Goal: Task Accomplishment & Management: Use online tool/utility

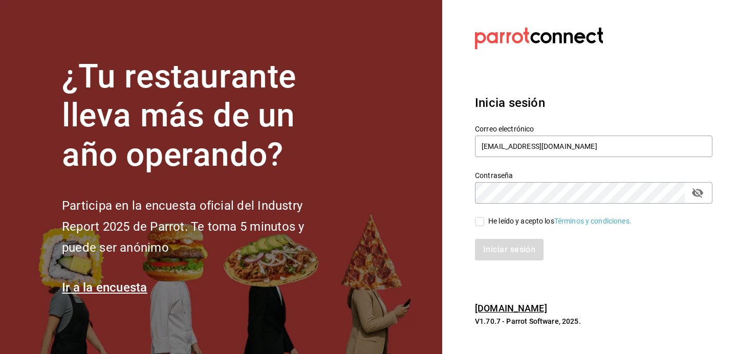
type input "[EMAIL_ADDRESS][DOMAIN_NAME]"
click at [477, 216] on label "He leído y acepto los Términos y condiciones." at bounding box center [553, 221] width 157 height 11
click at [477, 217] on input "He leído y acepto los Términos y condiciones." at bounding box center [479, 221] width 9 height 9
checkbox input "true"
click at [492, 243] on button "Iniciar sesión" at bounding box center [510, 249] width 70 height 21
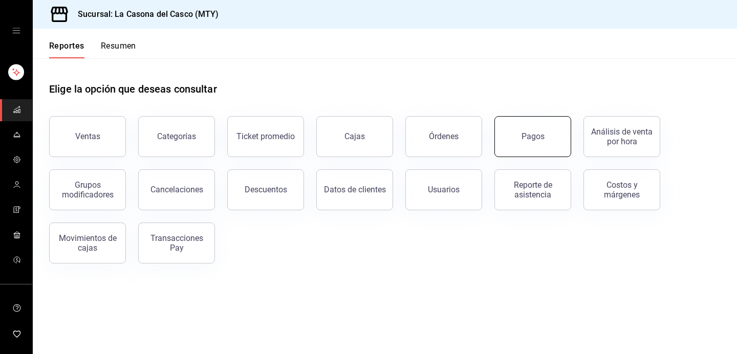
click at [540, 140] on div "Pagos" at bounding box center [532, 136] width 23 height 10
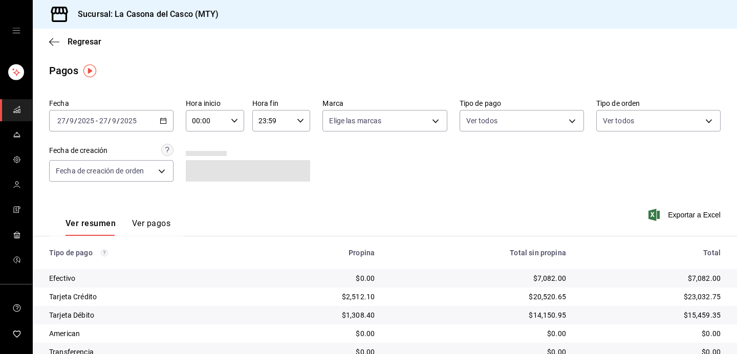
click at [103, 122] on input "27" at bounding box center [103, 121] width 9 height 8
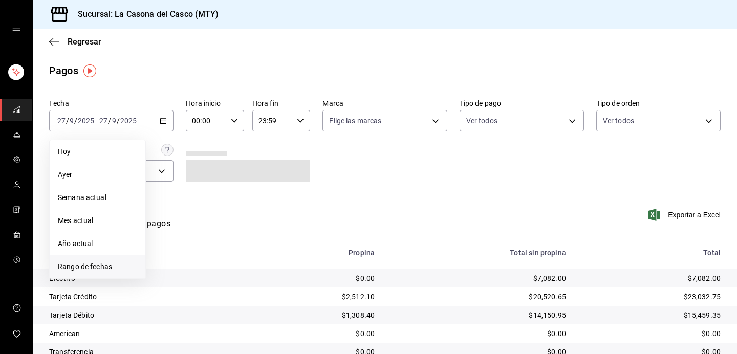
click at [94, 266] on span "Rango de fechas" at bounding box center [97, 266] width 79 height 11
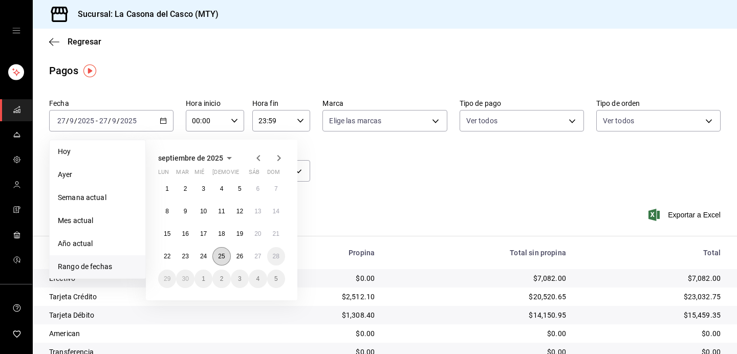
click at [216, 256] on button "25" at bounding box center [221, 256] width 18 height 18
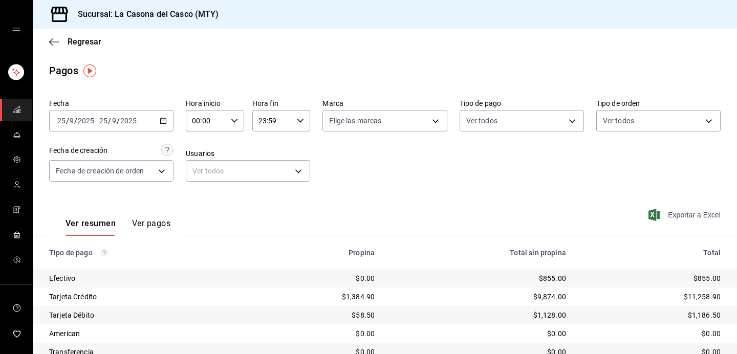
click at [704, 219] on span "Exportar a Excel" at bounding box center [685, 215] width 70 height 12
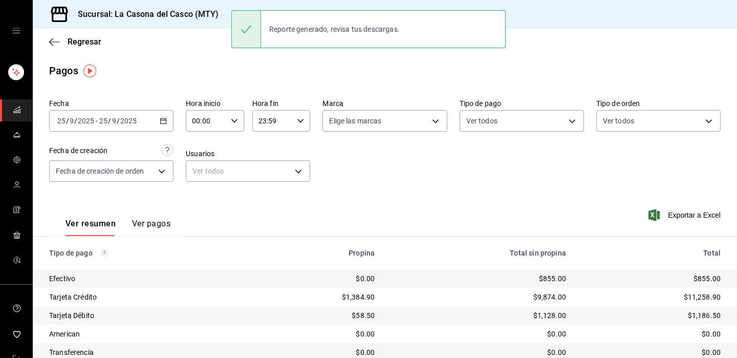
click at [84, 122] on input "2025" at bounding box center [85, 121] width 17 height 8
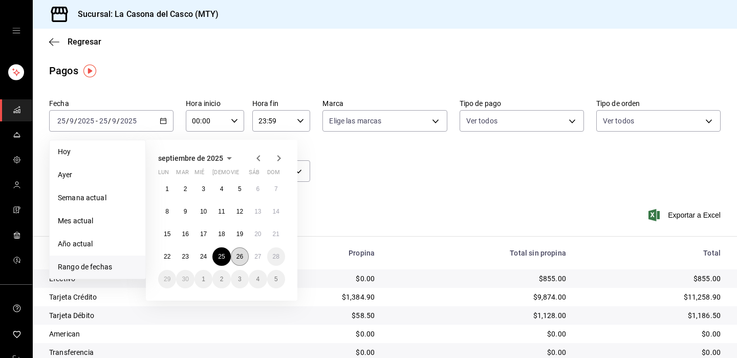
click at [238, 263] on button "26" at bounding box center [240, 256] width 18 height 18
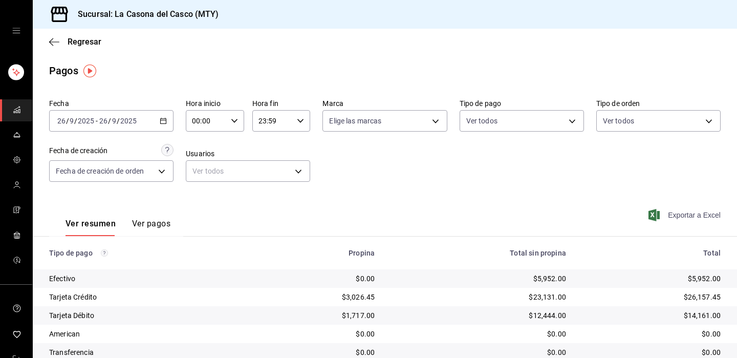
click at [678, 211] on span "Exportar a Excel" at bounding box center [685, 215] width 70 height 12
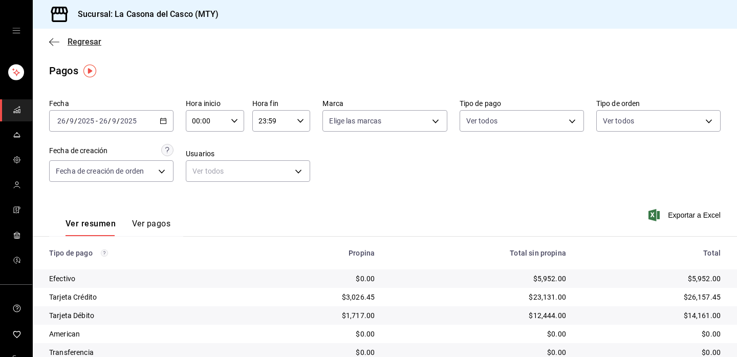
click at [59, 41] on icon "button" at bounding box center [54, 41] width 10 height 9
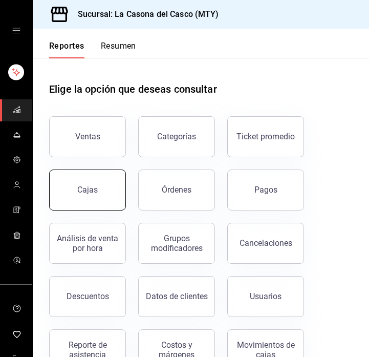
click at [94, 183] on link "Cajas" at bounding box center [87, 189] width 77 height 41
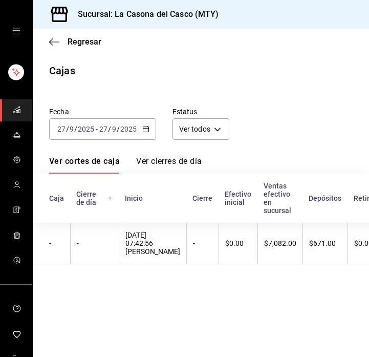
click at [91, 135] on div "[DATE] [DATE] - [DATE] [DATE]" at bounding box center [102, 128] width 107 height 21
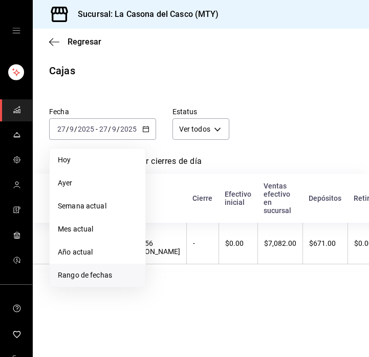
click at [79, 269] on li "Rango de fechas" at bounding box center [98, 274] width 96 height 23
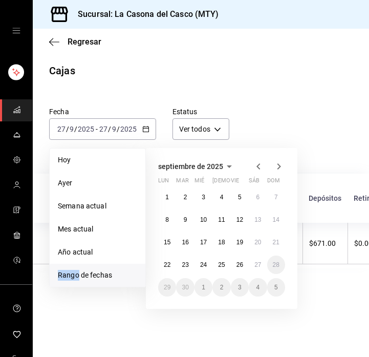
click at [79, 269] on li "Rango de fechas" at bounding box center [98, 274] width 96 height 23
click at [220, 267] on abbr "25" at bounding box center [221, 264] width 7 height 7
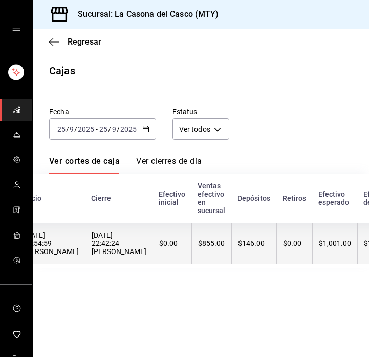
scroll to position [0, 102]
click at [276, 249] on th "$146.00" at bounding box center [253, 242] width 45 height 41
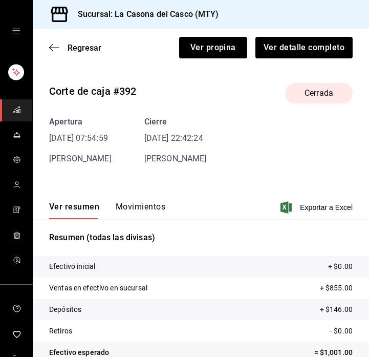
click at [146, 210] on button "Movimientos" at bounding box center [141, 210] width 50 height 17
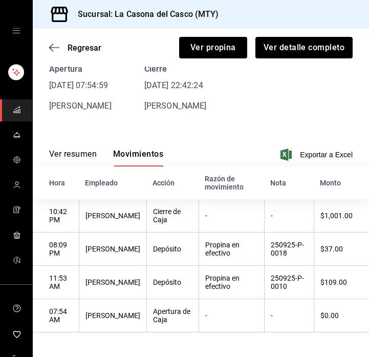
scroll to position [53, 0]
click at [55, 46] on icon "button" at bounding box center [54, 47] width 10 height 9
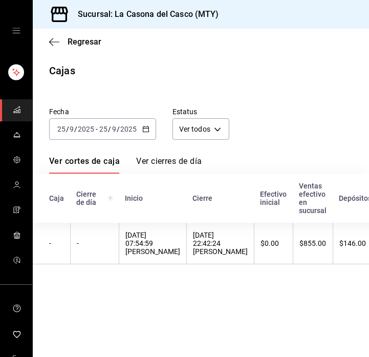
click at [106, 139] on div "[DATE] [DATE] - [DATE] [DATE]" at bounding box center [102, 128] width 107 height 21
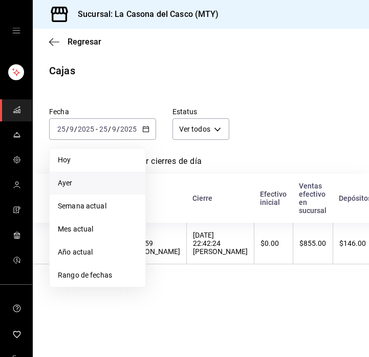
click at [84, 180] on span "Ayer" at bounding box center [97, 182] width 79 height 11
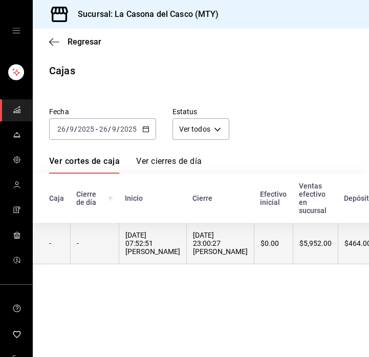
click at [186, 244] on th "[DATE] 07:52:51 [PERSON_NAME]" at bounding box center [153, 242] width 68 height 41
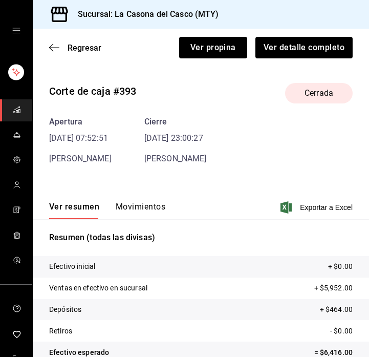
click at [135, 167] on div "Corte de caja #393 Cerrada Apertura [DATE] 07:52:51 [PERSON_NAME] Cierre [DATE]…" at bounding box center [201, 246] width 336 height 343
click at [135, 215] on button "Movimientos" at bounding box center [141, 210] width 50 height 17
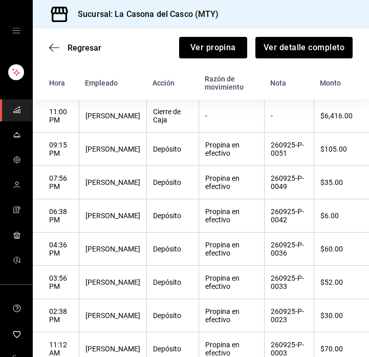
scroll to position [145, 0]
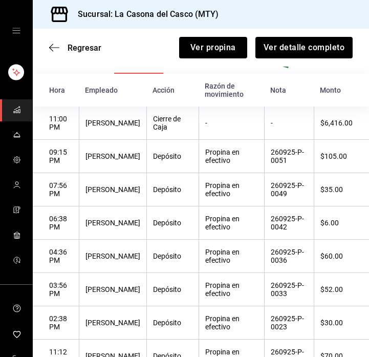
click at [55, 53] on div "Regresar Ver propina Ver detalle completo" at bounding box center [201, 48] width 336 height 38
click at [54, 51] on icon "button" at bounding box center [54, 47] width 10 height 9
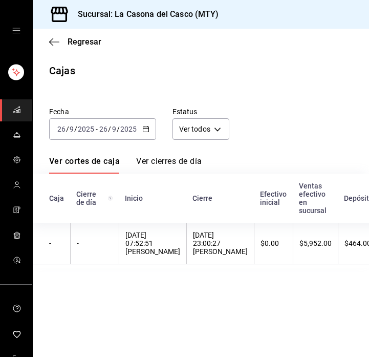
click at [130, 135] on div "[DATE] [DATE] - [DATE] [DATE]" at bounding box center [102, 128] width 107 height 21
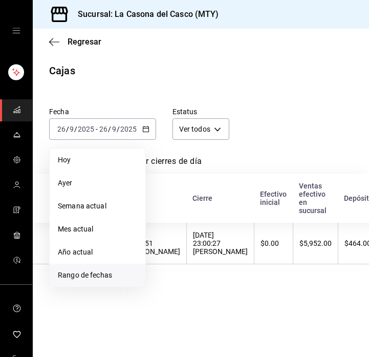
click at [119, 278] on span "Rango de fechas" at bounding box center [97, 275] width 79 height 11
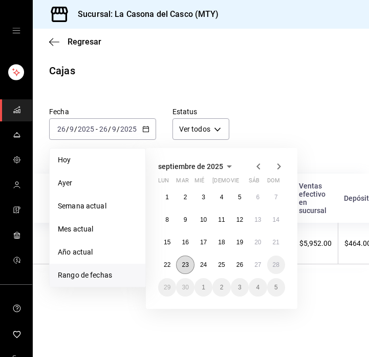
click at [180, 265] on button "23" at bounding box center [185, 264] width 18 height 18
click at [255, 270] on button "27" at bounding box center [258, 264] width 18 height 18
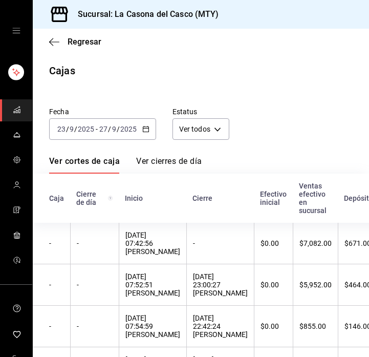
click at [117, 138] on div "[DATE] [DATE] - [DATE] [DATE]" at bounding box center [102, 128] width 107 height 21
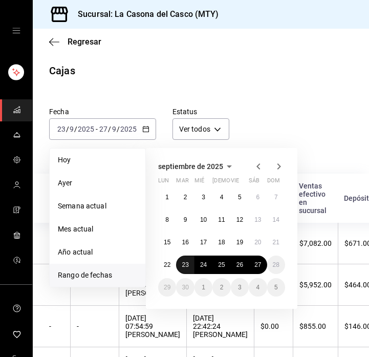
click at [187, 266] on abbr "23" at bounding box center [185, 264] width 7 height 7
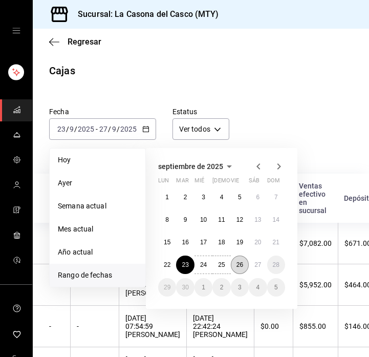
click at [244, 268] on button "26" at bounding box center [240, 264] width 18 height 18
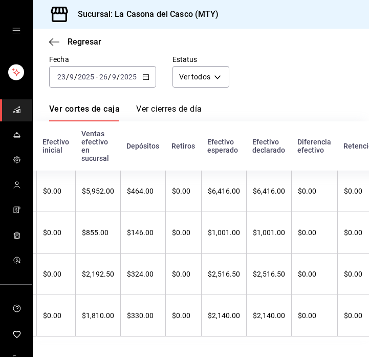
scroll to position [0, 216]
